Goal: Navigation & Orientation: Find specific page/section

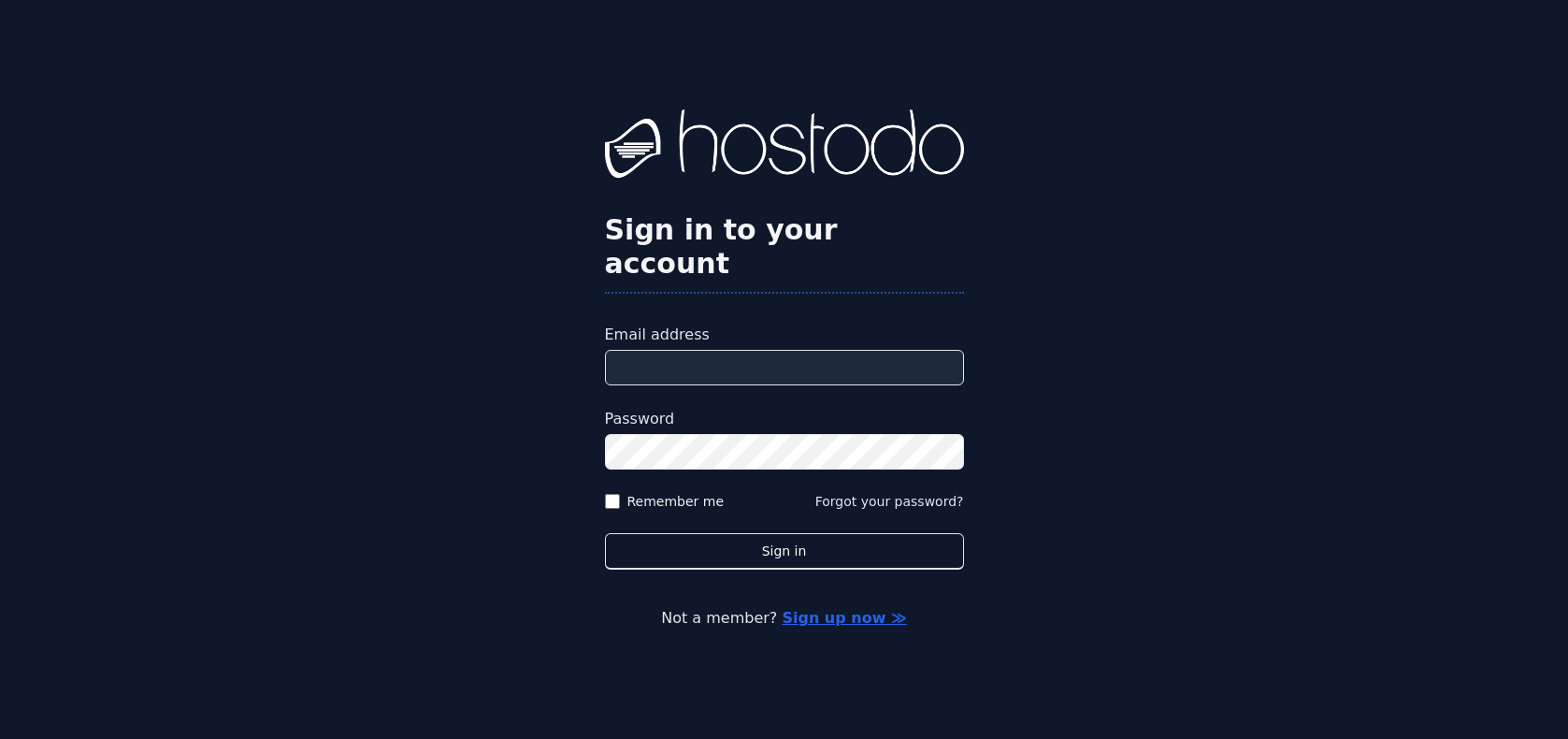
type input "**********"
click at [630, 492] on label "Remember me" at bounding box center [676, 501] width 98 height 19
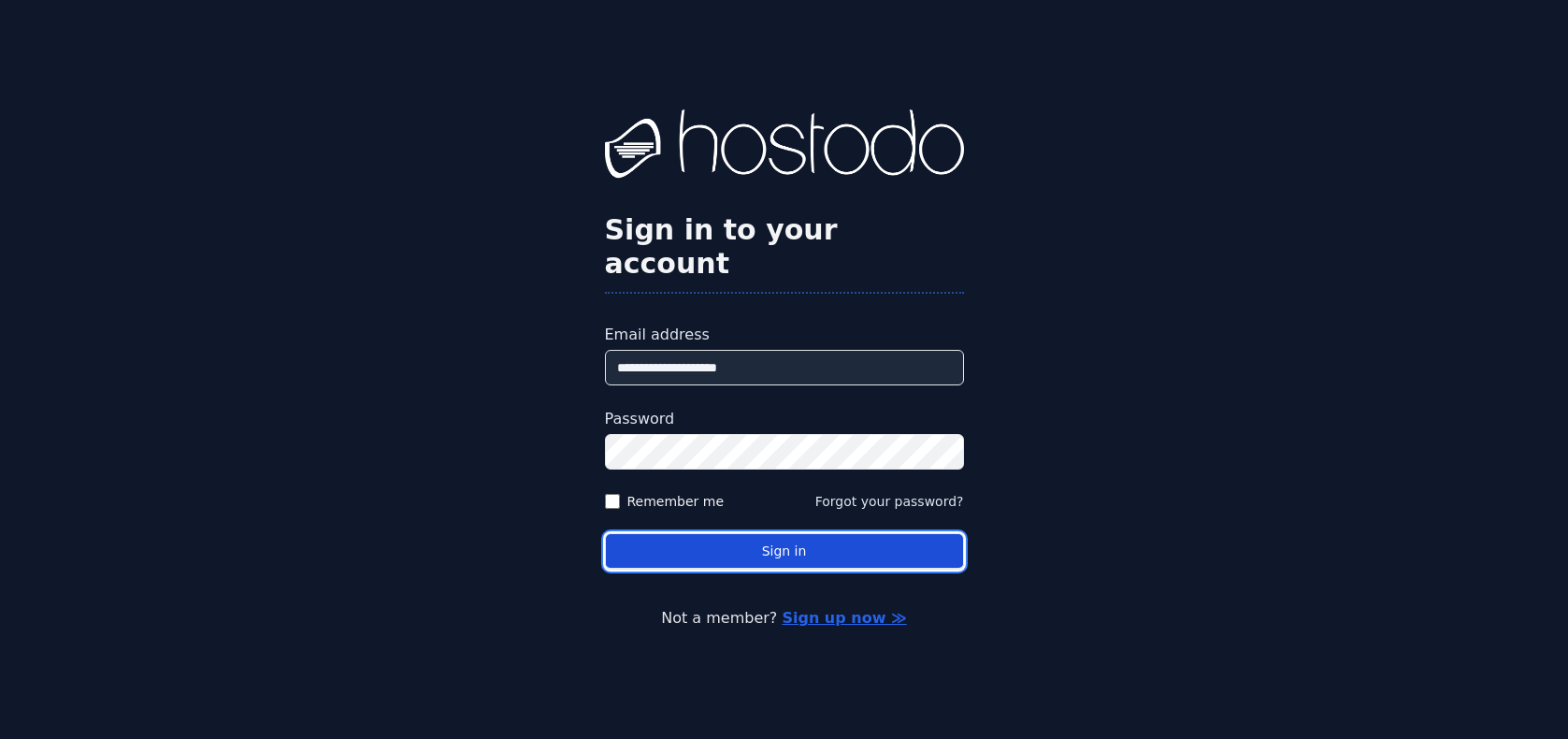
click at [743, 533] on button "Sign in" at bounding box center [784, 551] width 359 height 37
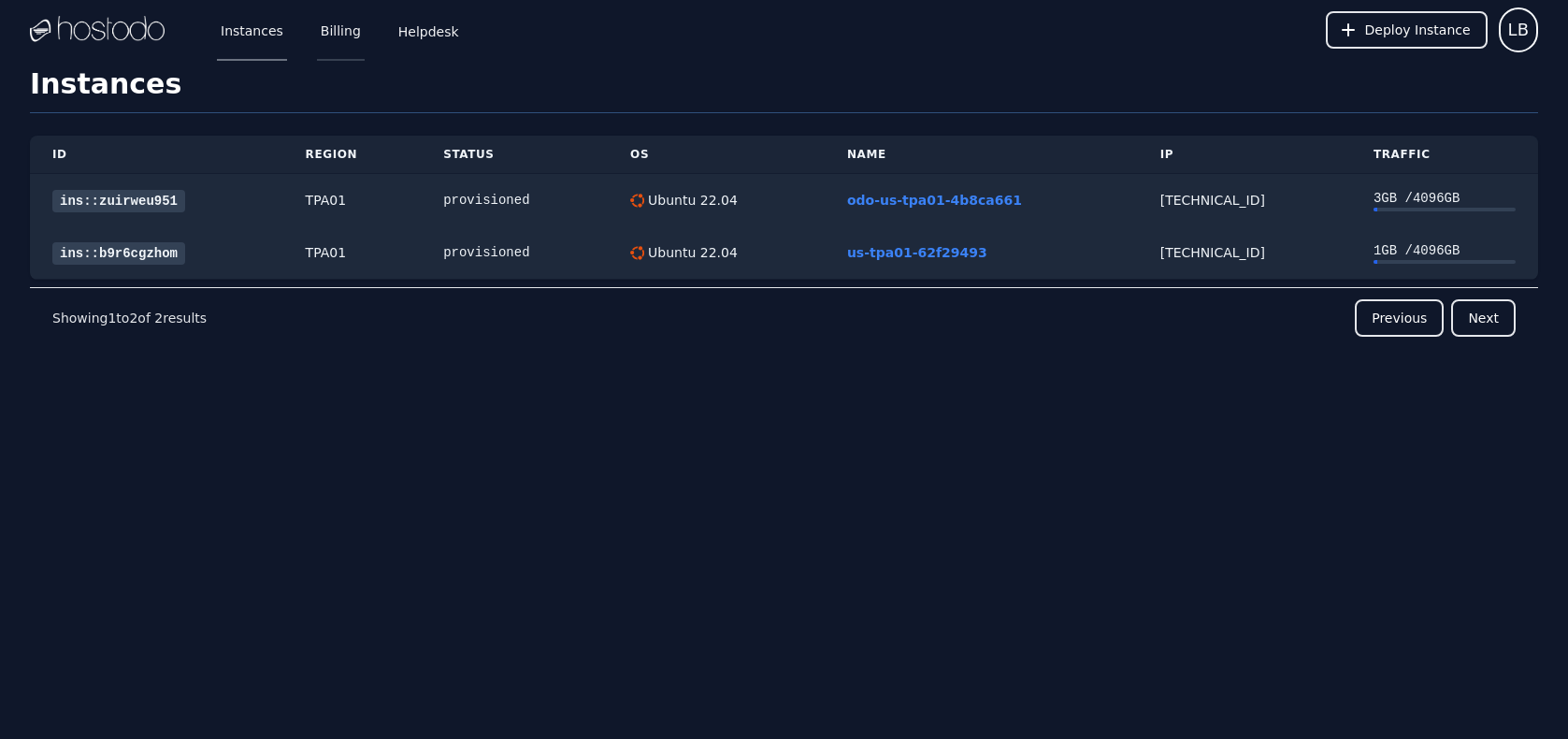
click at [344, 30] on link "Billing" at bounding box center [340, 30] width 48 height 62
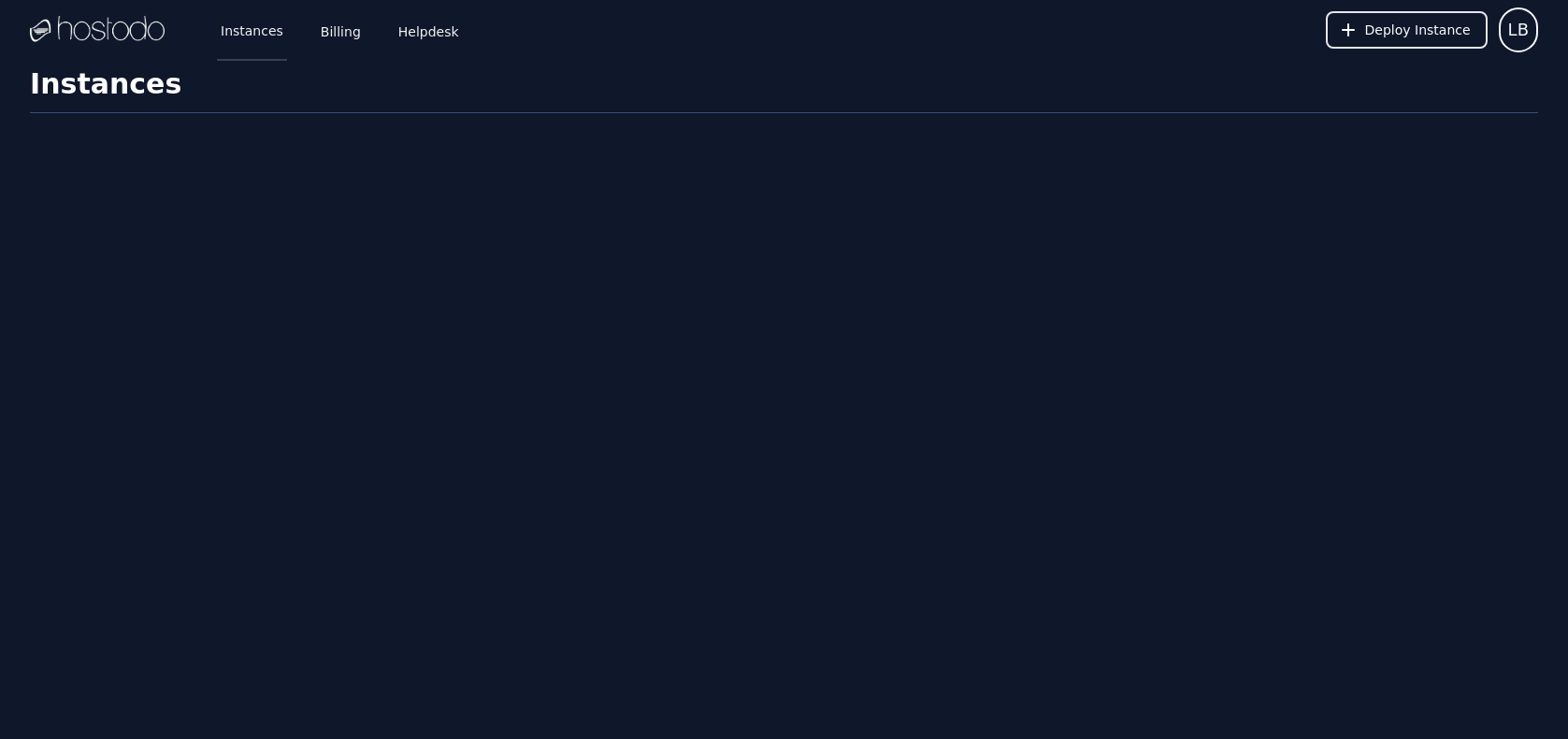
click at [244, 25] on link "Instances" at bounding box center [252, 30] width 70 height 62
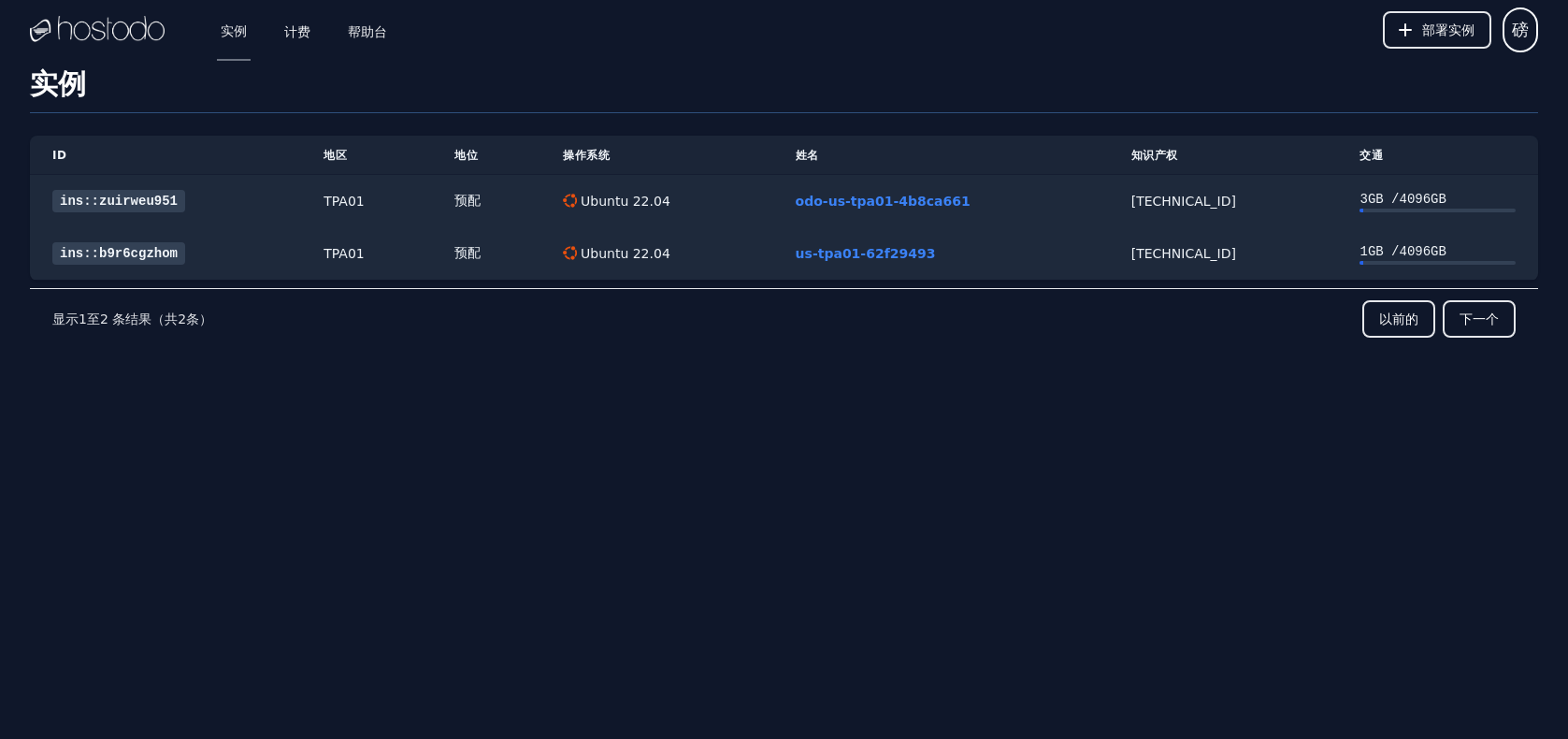
click at [1025, 337] on div "以前的 下一个" at bounding box center [864, 320] width 1304 height 38
